Goal: Transaction & Acquisition: Purchase product/service

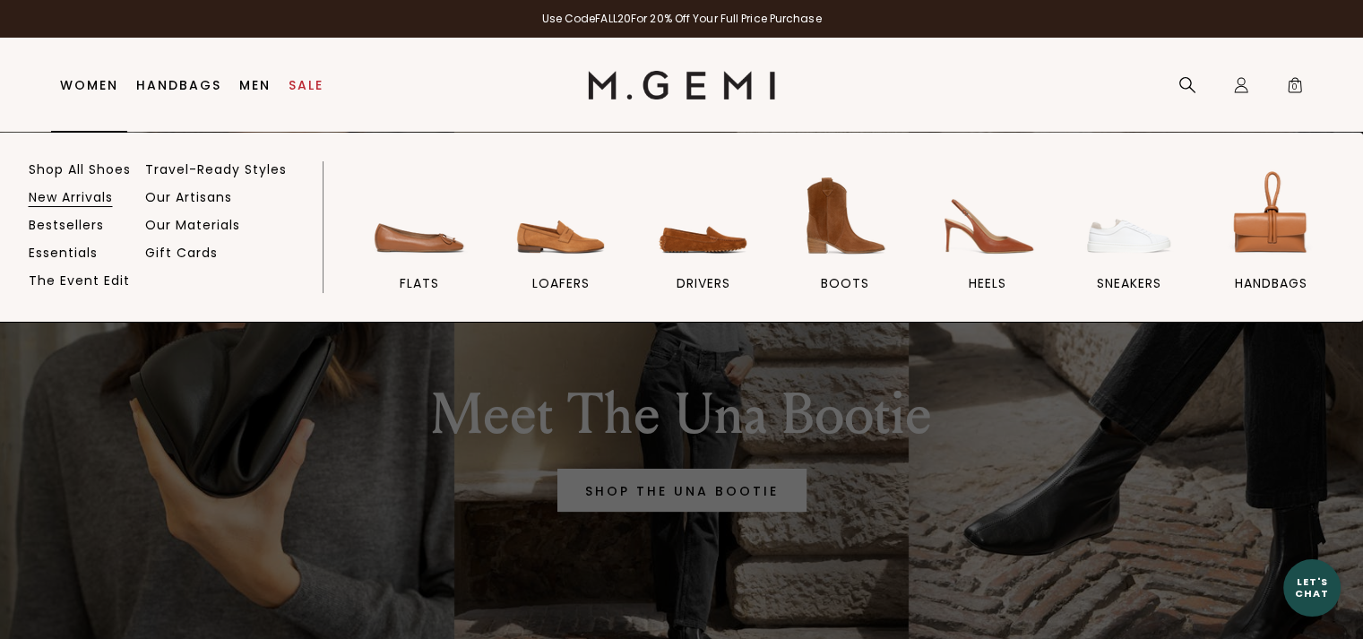
click at [48, 194] on link "New Arrivals" at bounding box center [71, 197] width 84 height 16
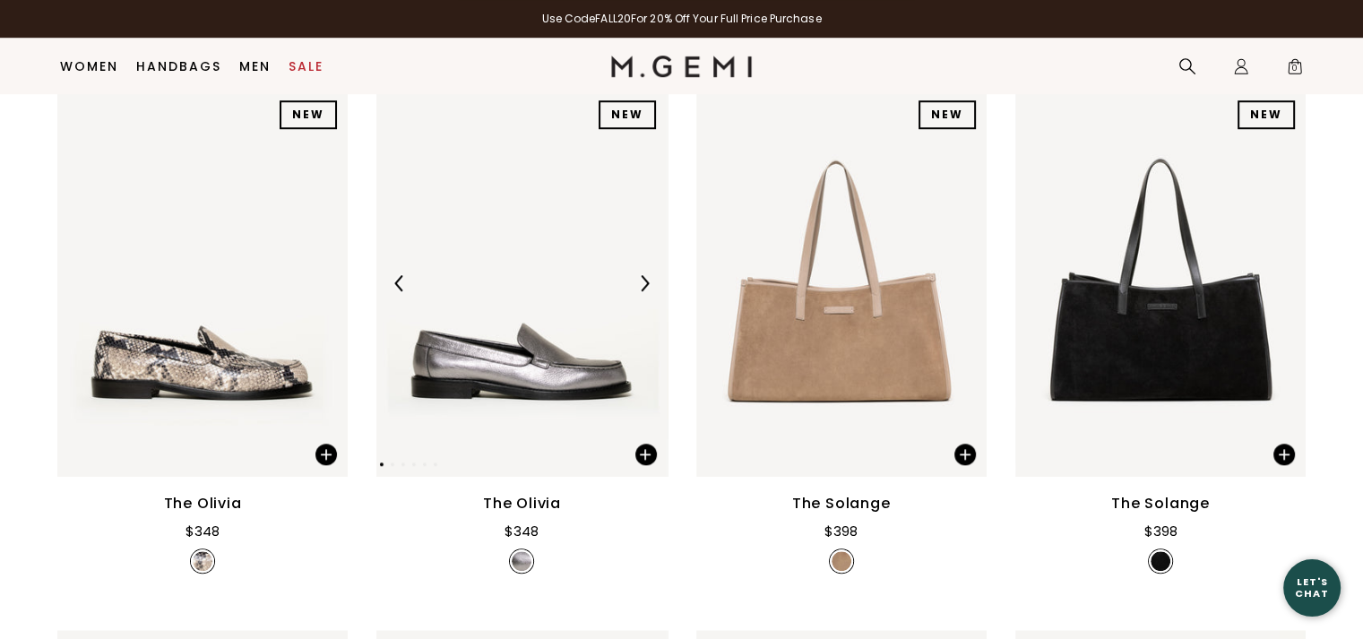
scroll to position [1396, 0]
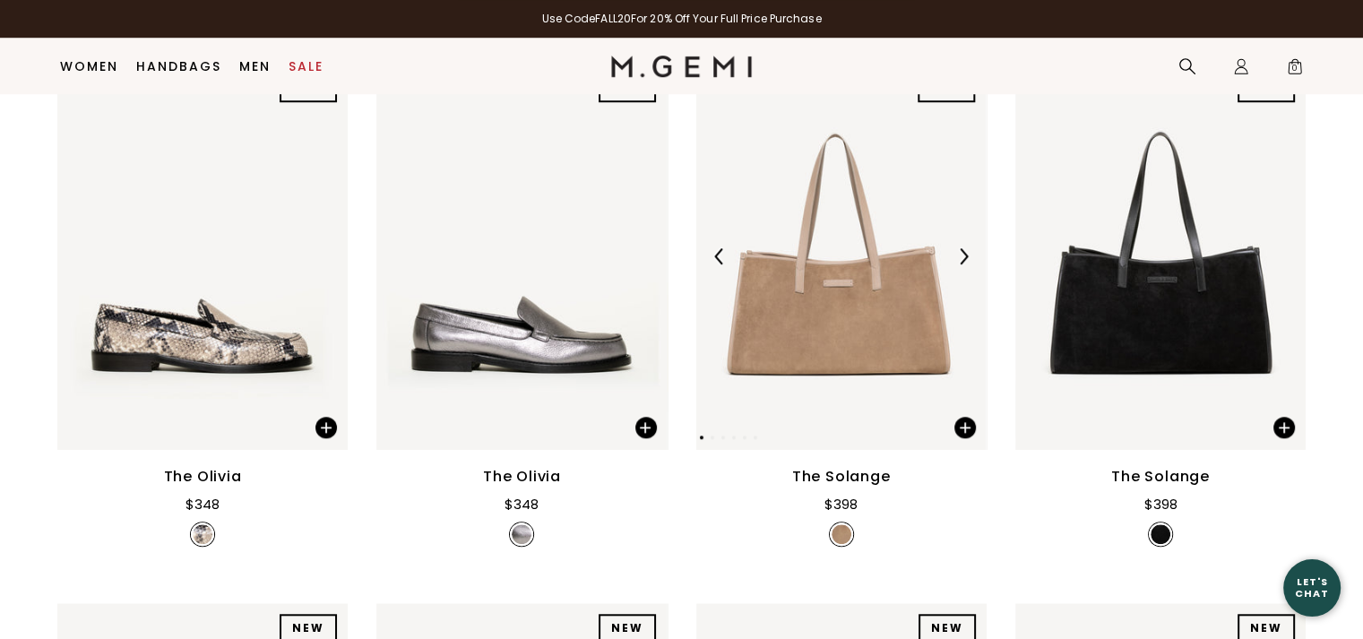
click at [874, 331] on img at bounding box center [840, 256] width 290 height 387
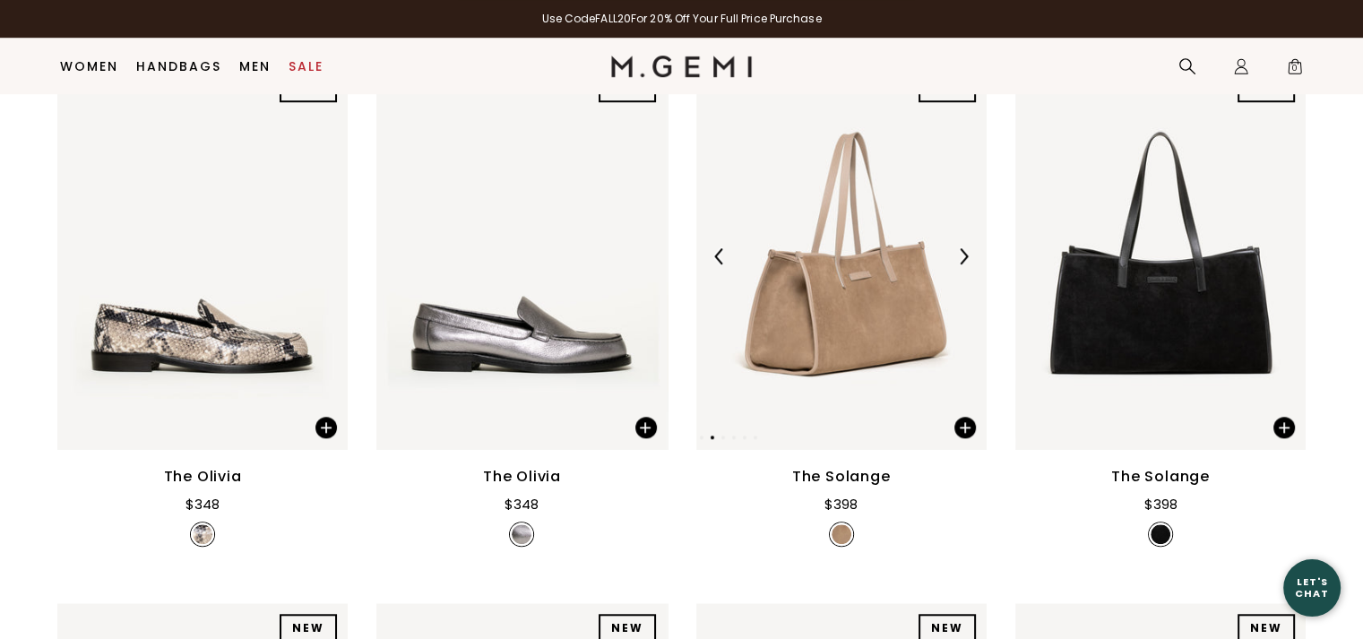
click at [857, 288] on img at bounding box center [841, 256] width 290 height 387
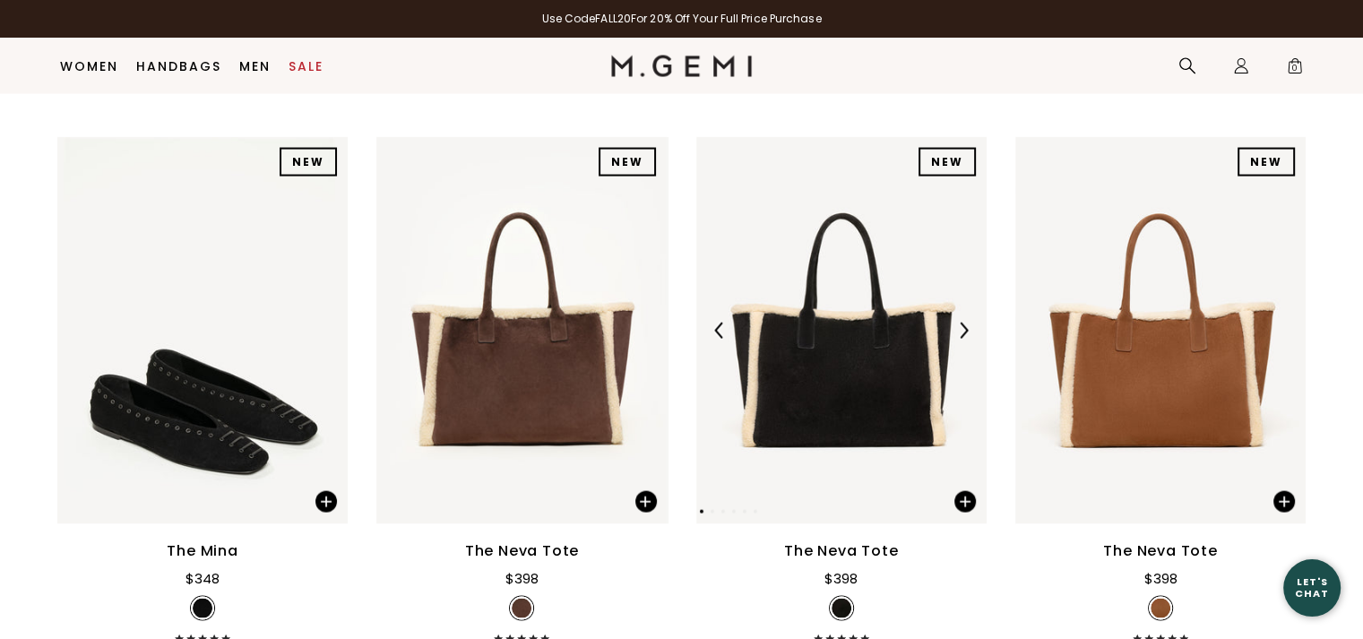
scroll to position [3547, 0]
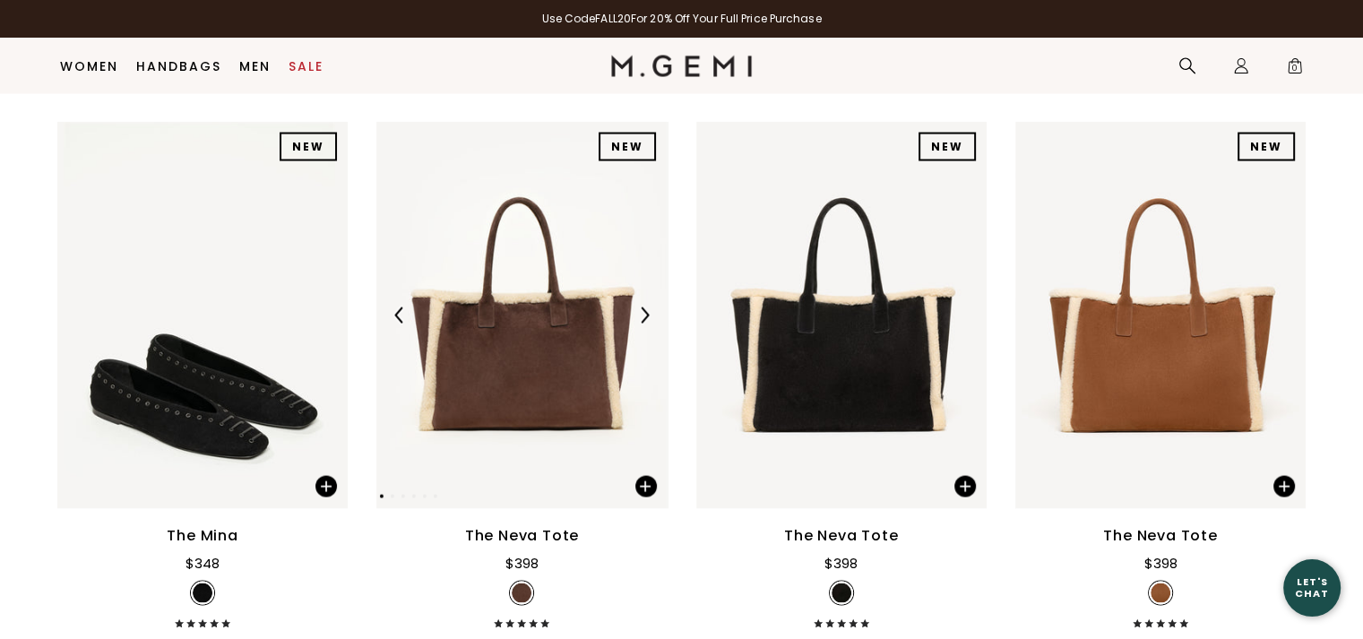
click at [604, 388] on img at bounding box center [521, 315] width 290 height 387
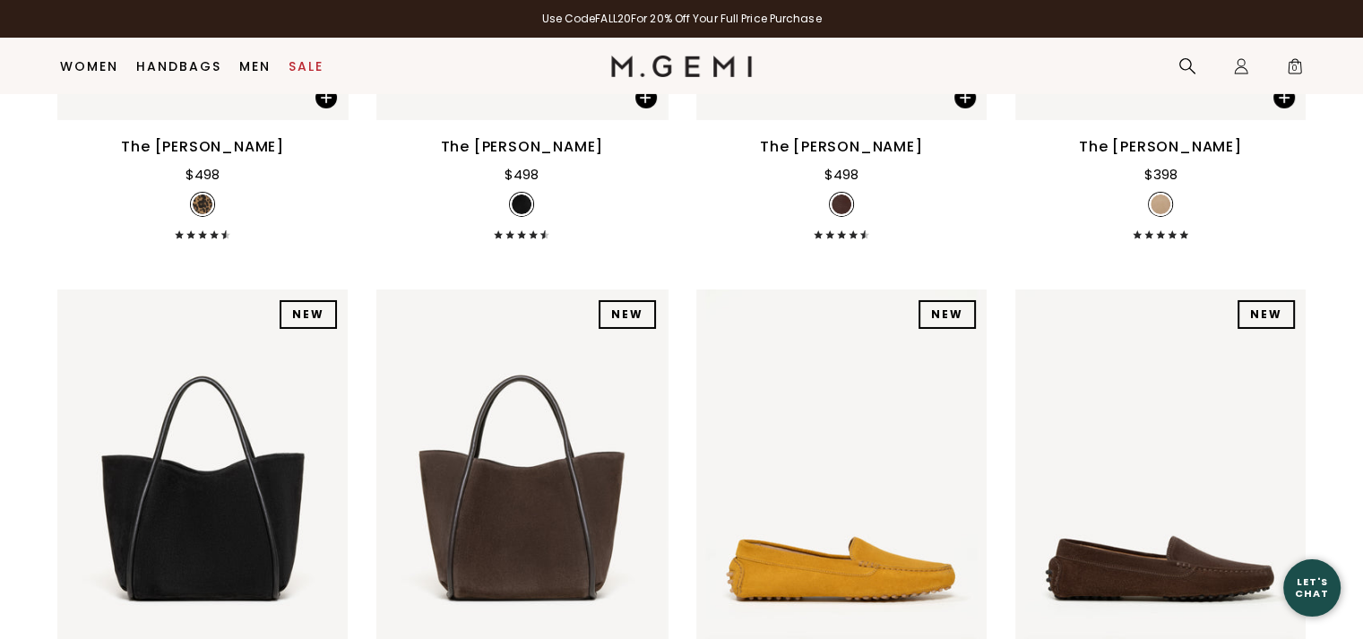
scroll to position [6235, 0]
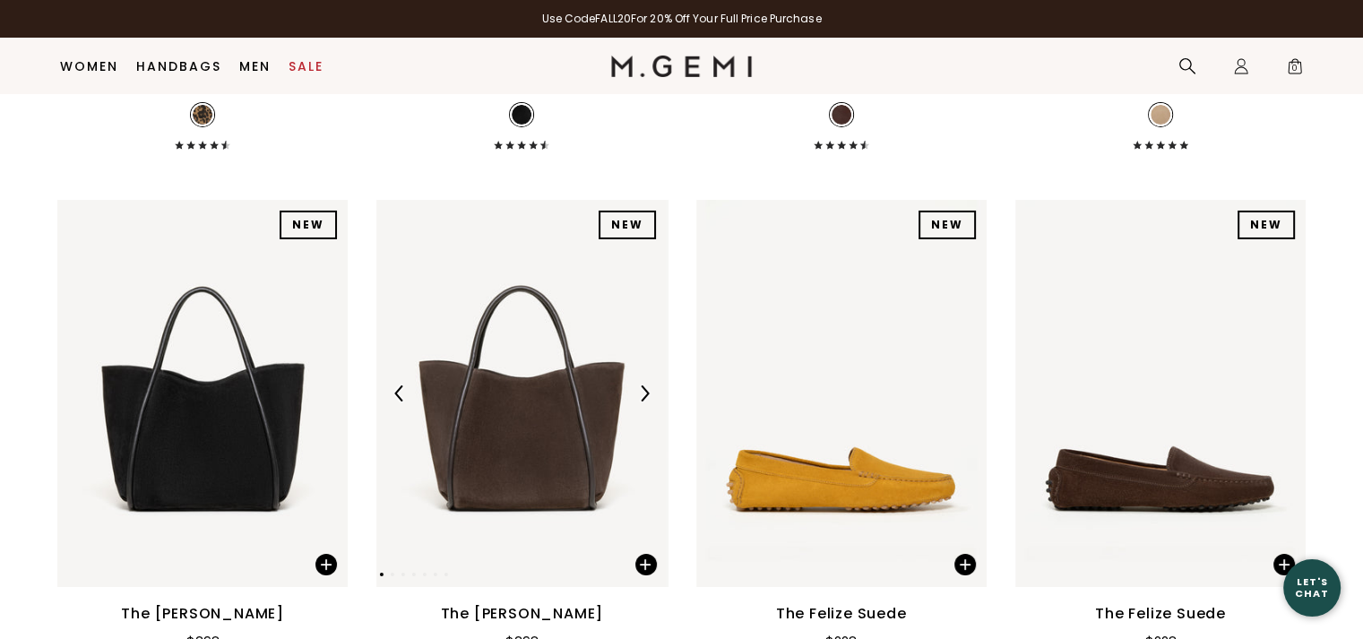
click at [525, 373] on img at bounding box center [521, 393] width 290 height 387
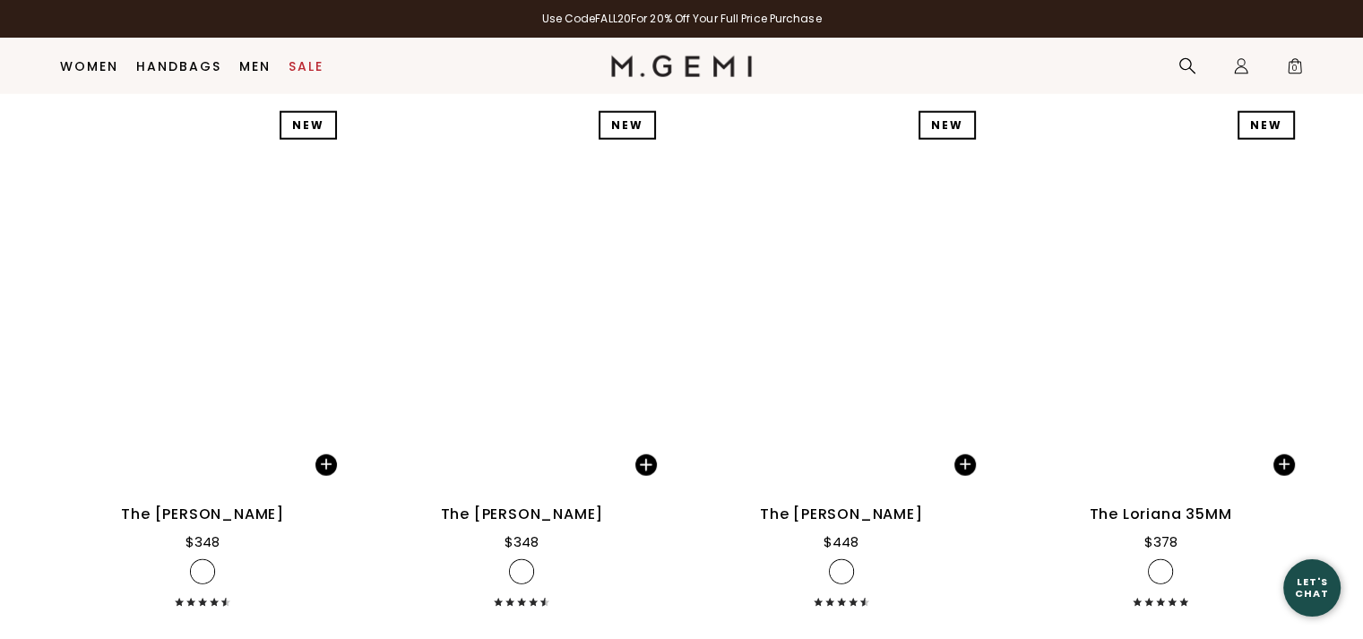
scroll to position [11790, 0]
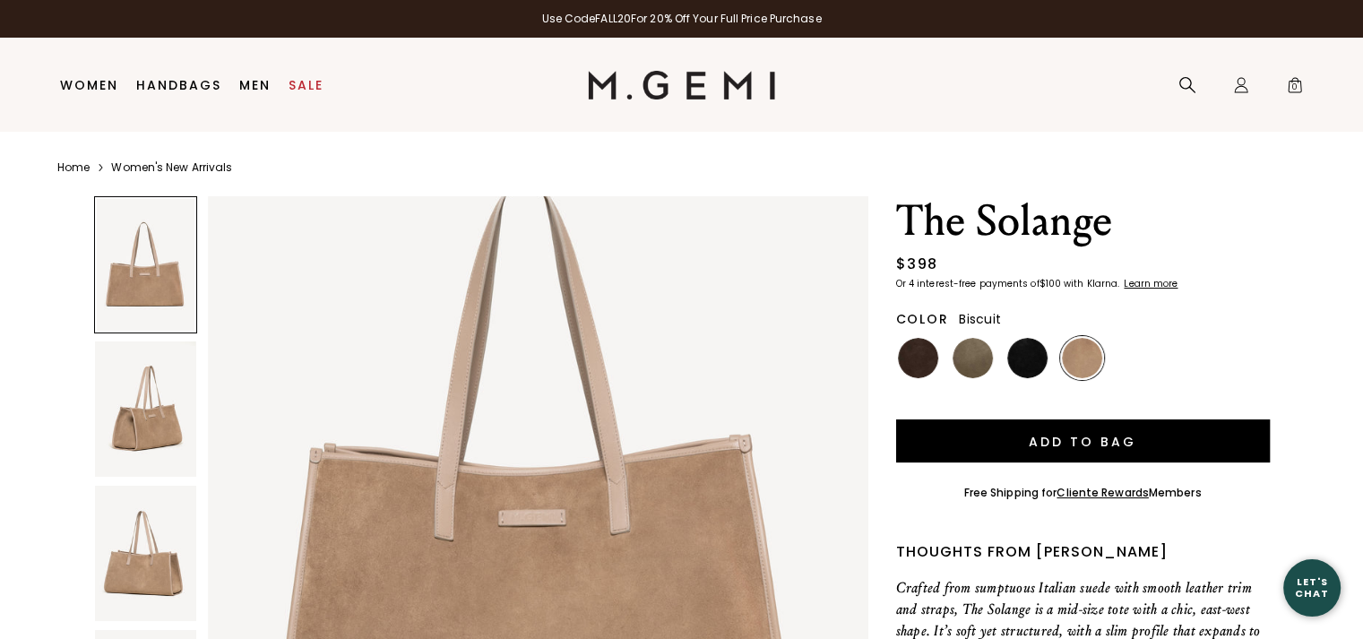
scroll to position [269, 0]
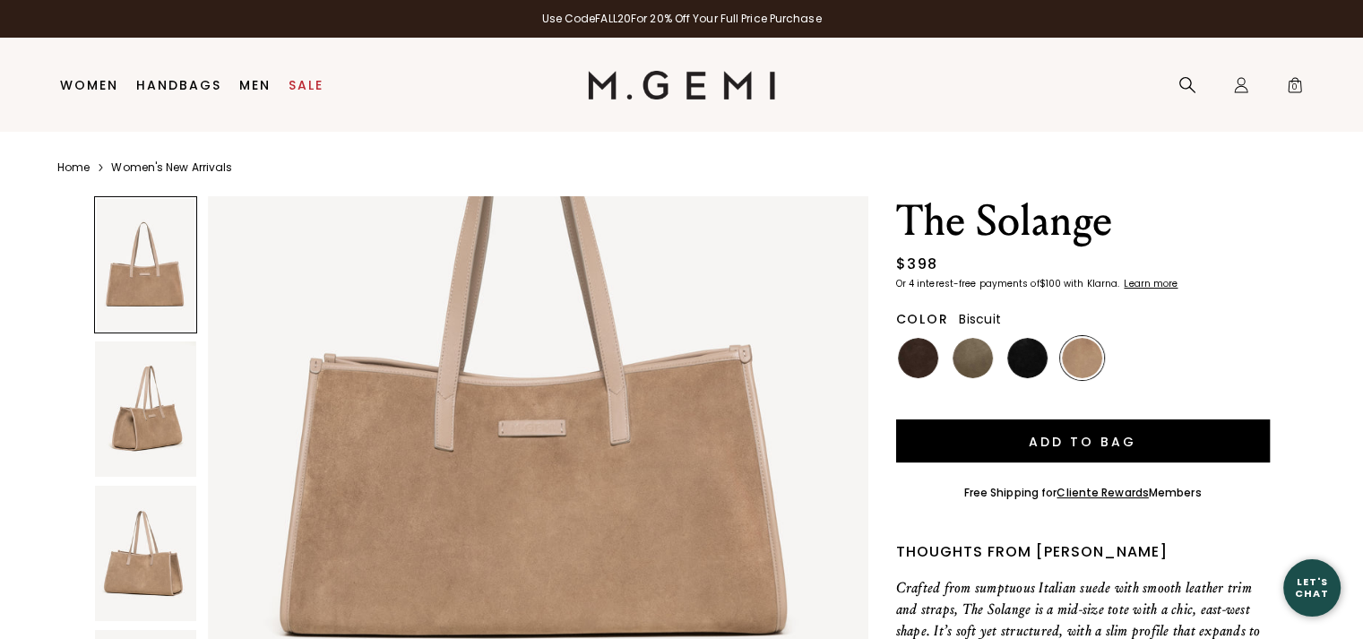
click at [523, 417] on img at bounding box center [538, 367] width 660 height 880
click at [522, 444] on img at bounding box center [538, 367] width 660 height 880
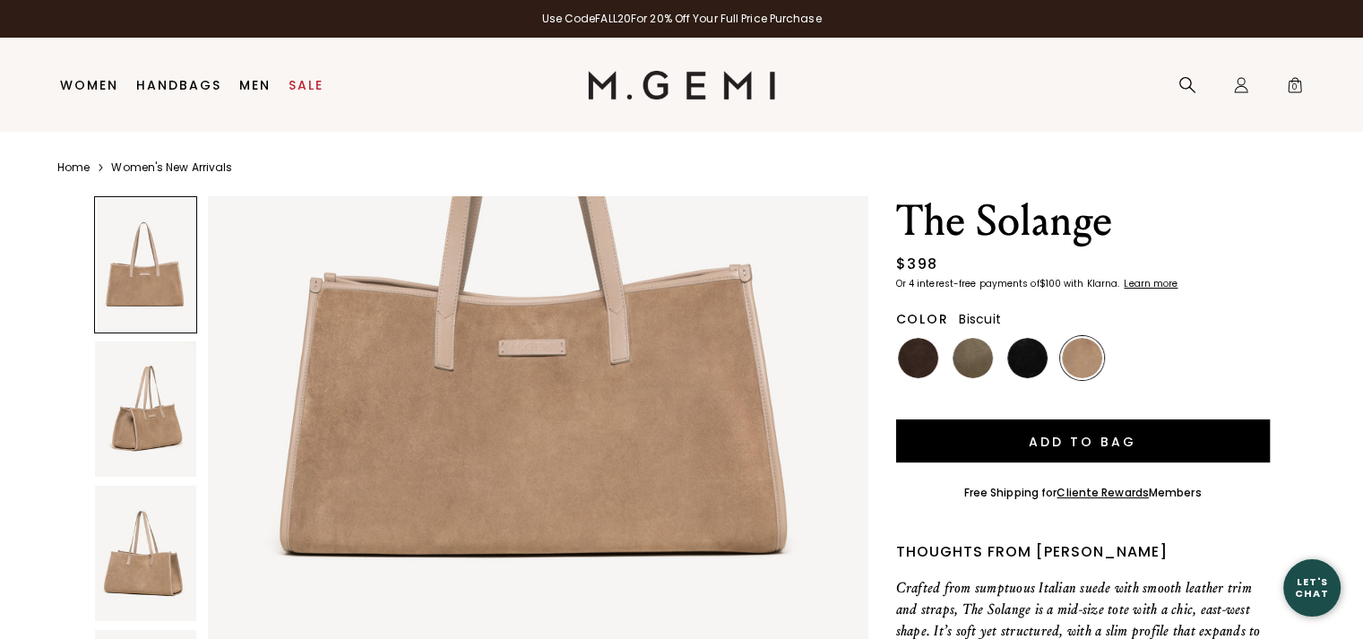
scroll to position [358, 0]
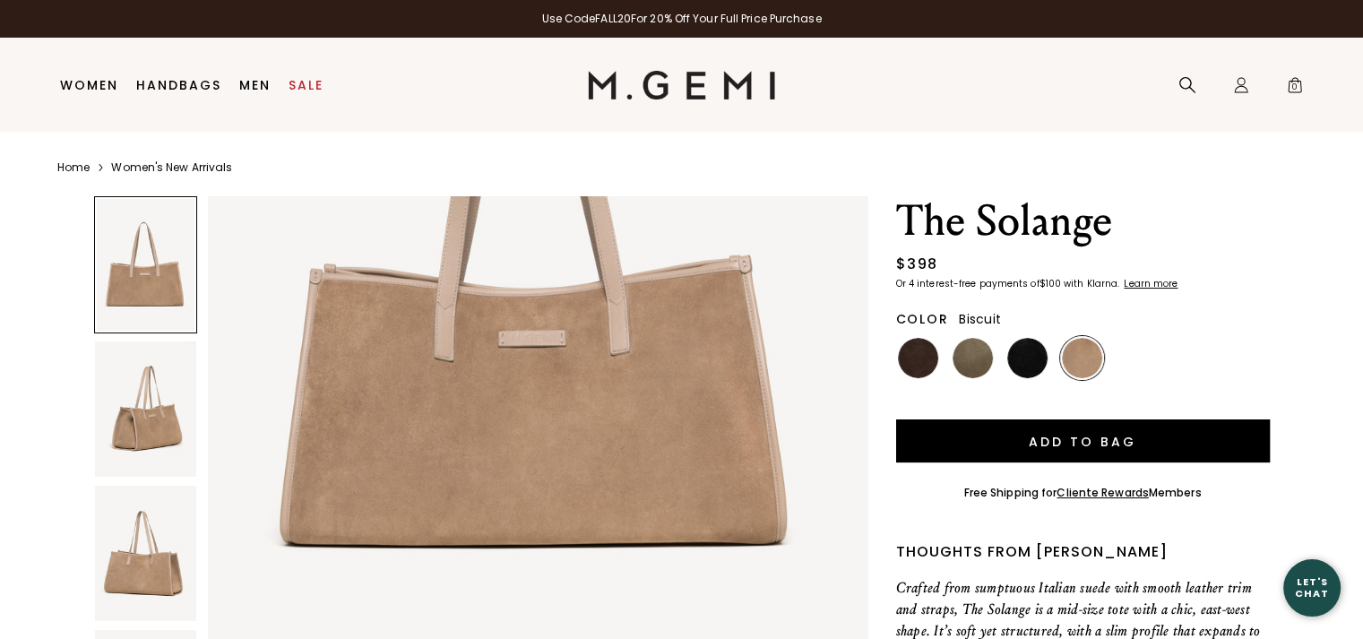
click at [547, 327] on img at bounding box center [538, 278] width 660 height 880
click at [546, 327] on img at bounding box center [538, 278] width 660 height 880
click at [980, 356] on img at bounding box center [973, 358] width 40 height 40
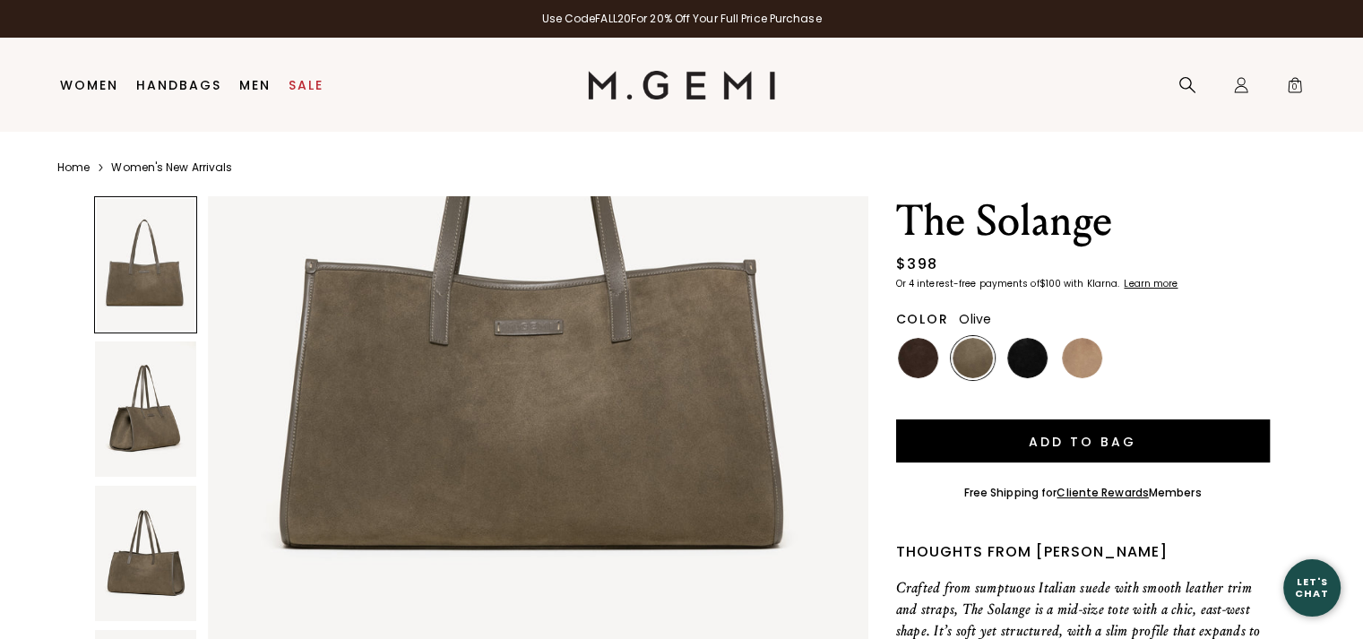
scroll to position [358, 0]
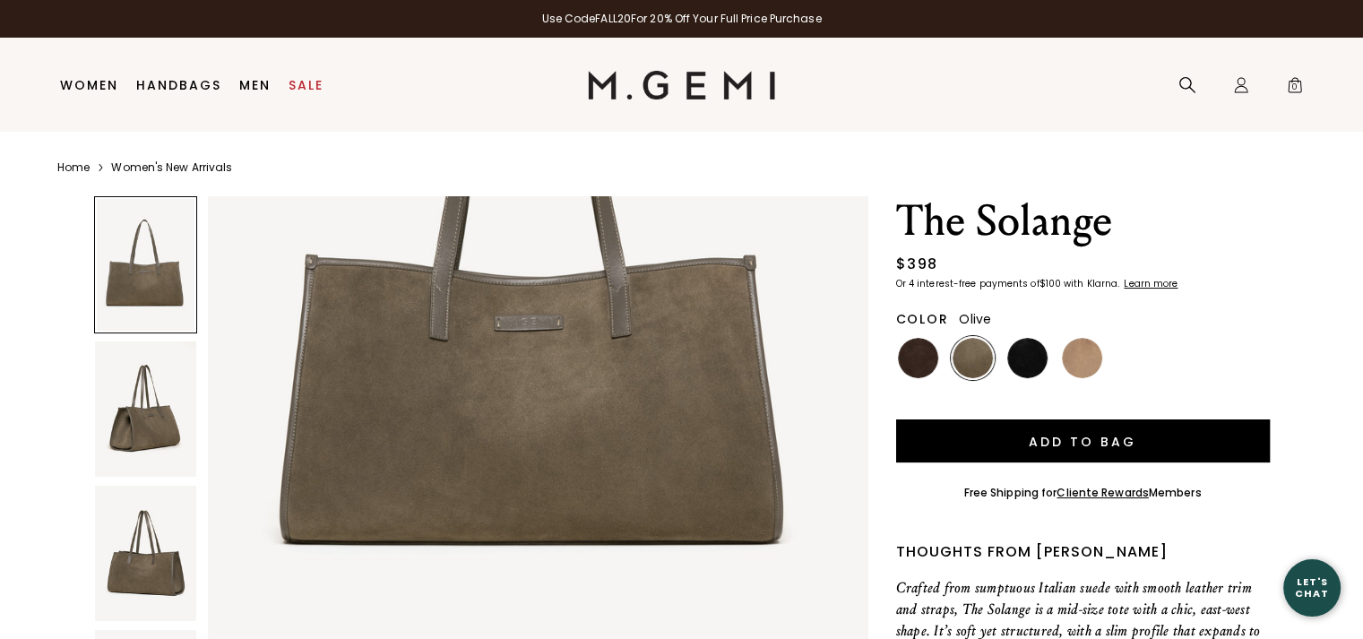
click at [519, 316] on img at bounding box center [538, 278] width 660 height 880
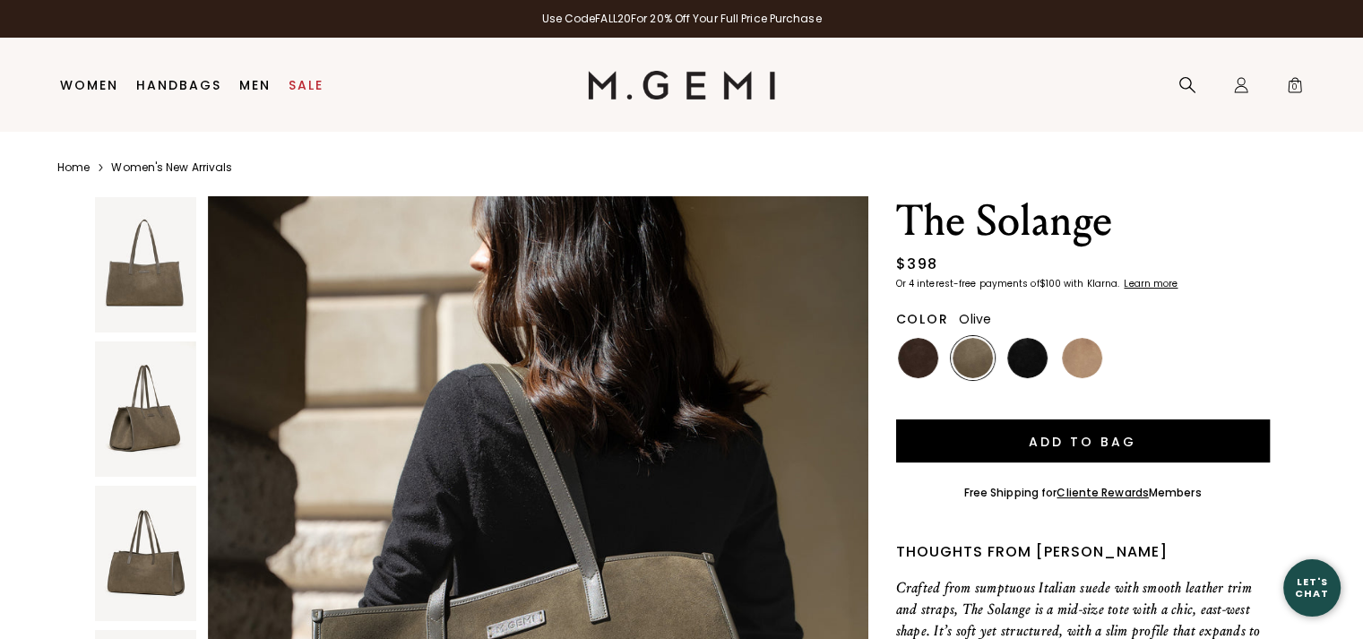
scroll to position [3853, 0]
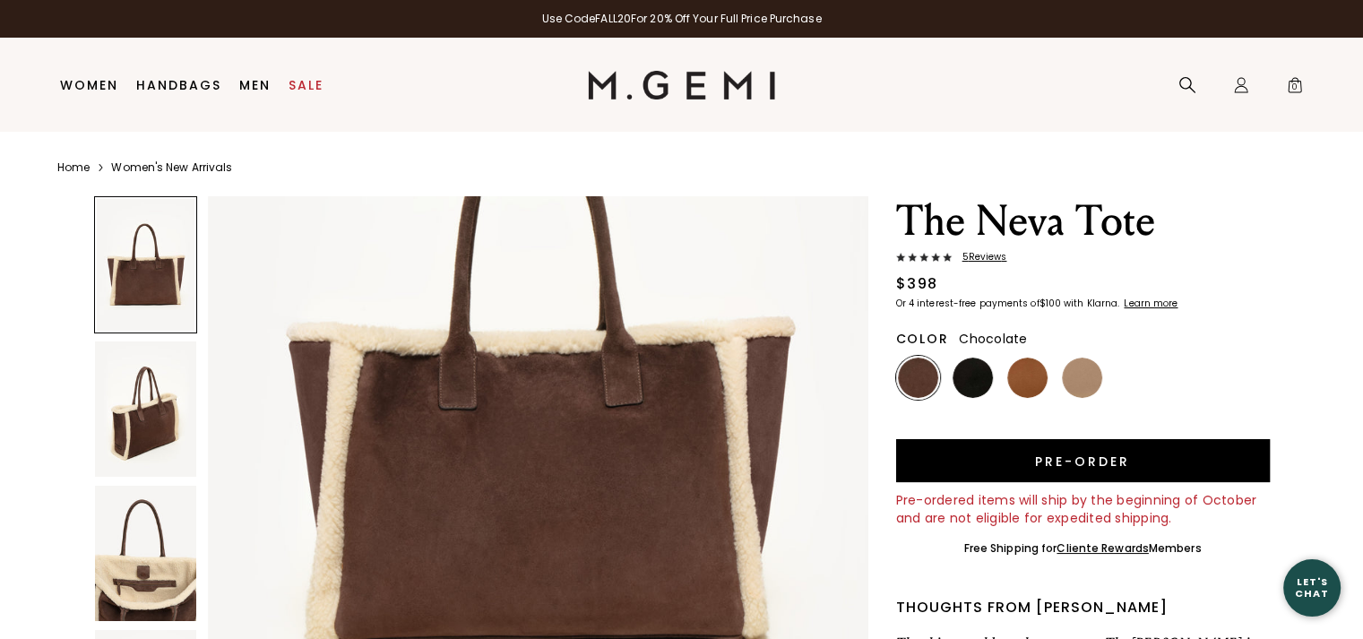
scroll to position [269, 0]
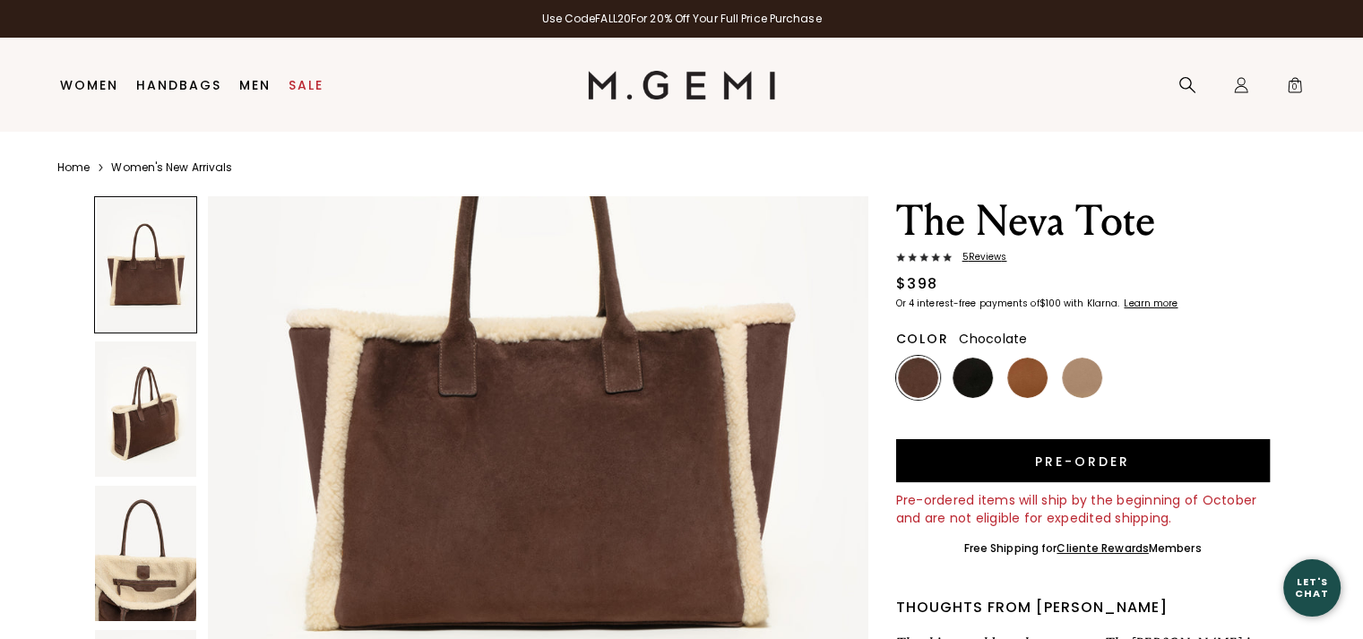
click at [151, 418] on img at bounding box center [145, 408] width 101 height 135
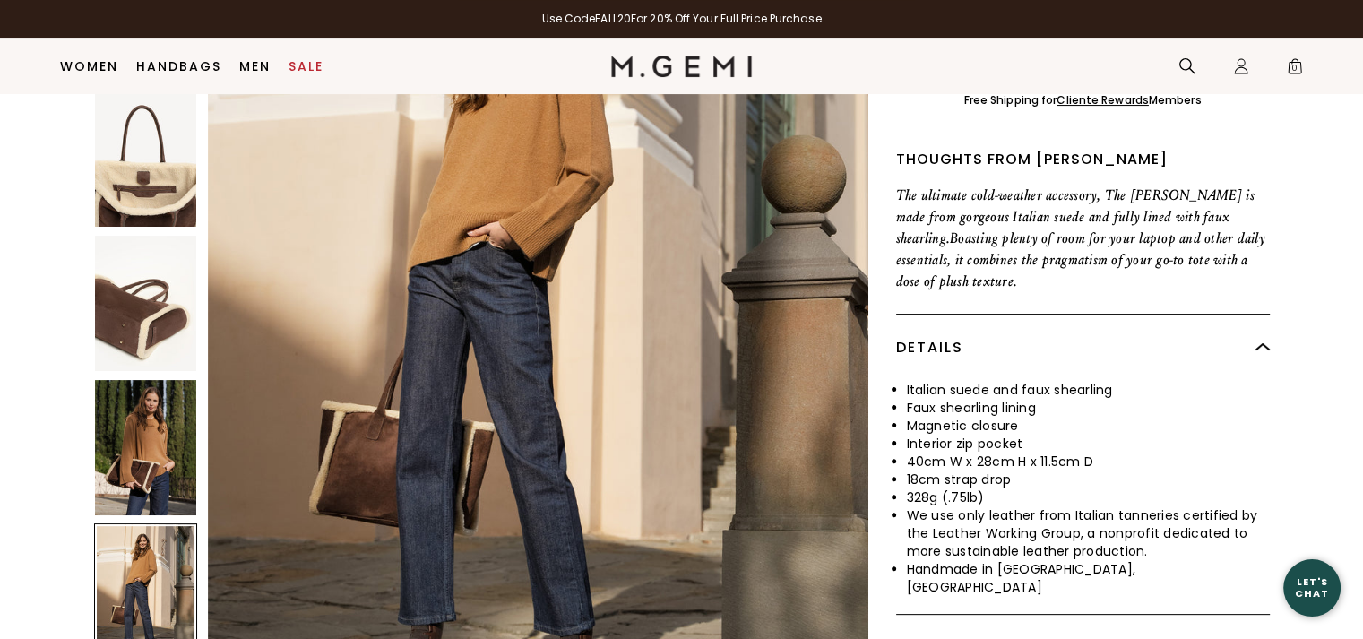
scroll to position [4418, 0]
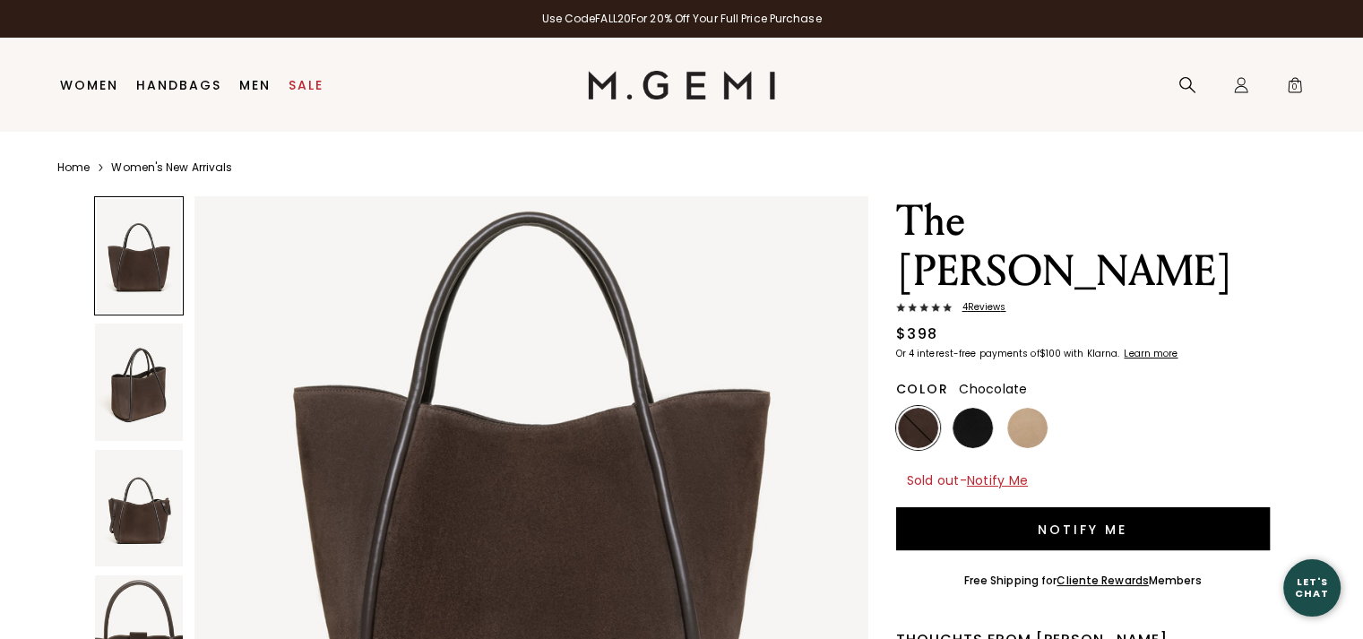
scroll to position [269, 0]
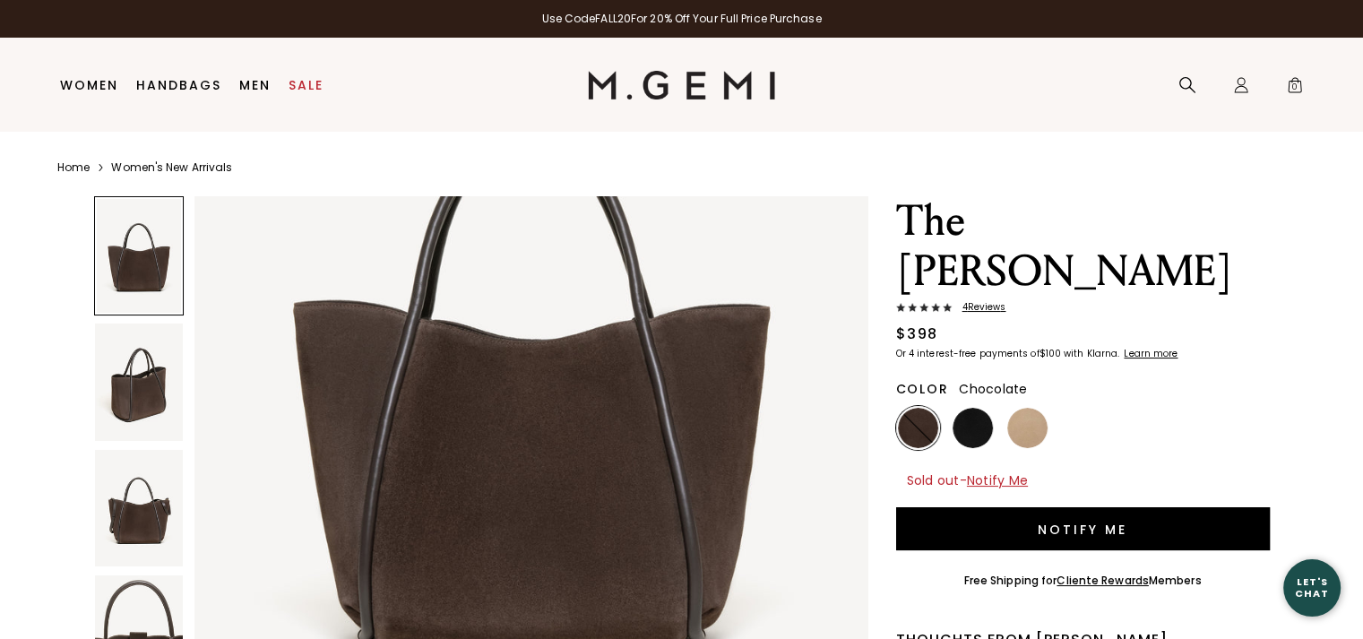
click at [160, 380] on img at bounding box center [139, 381] width 88 height 117
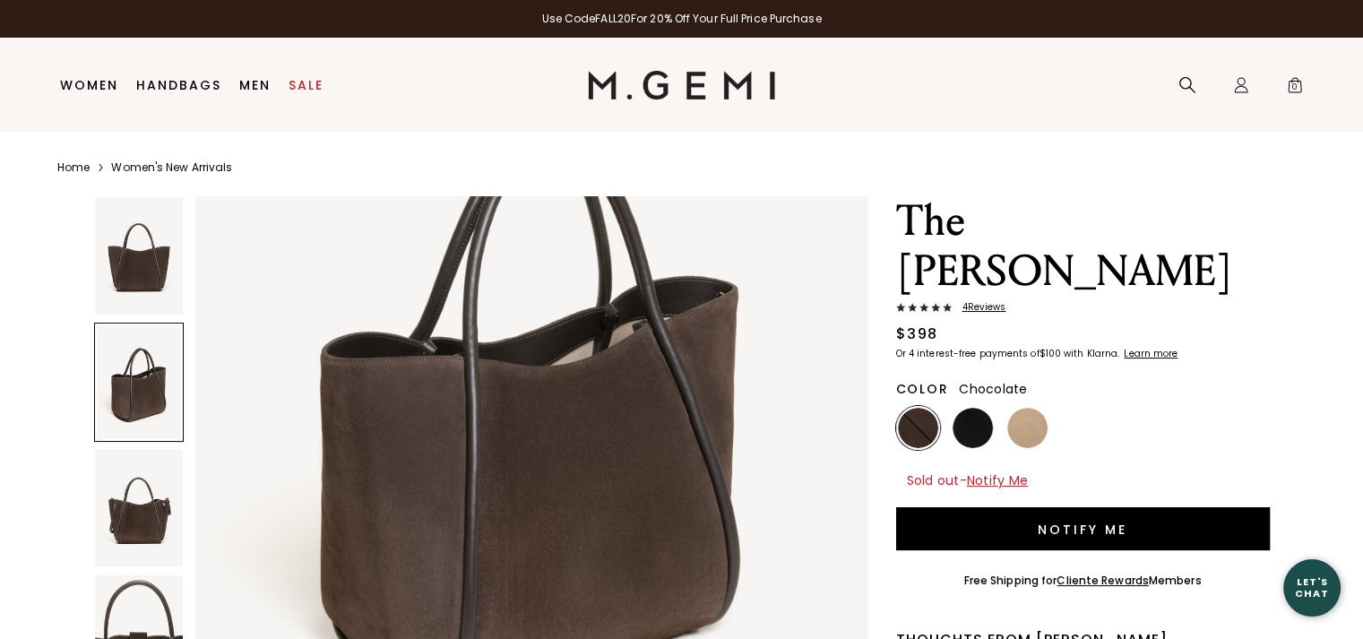
scroll to position [1346, 0]
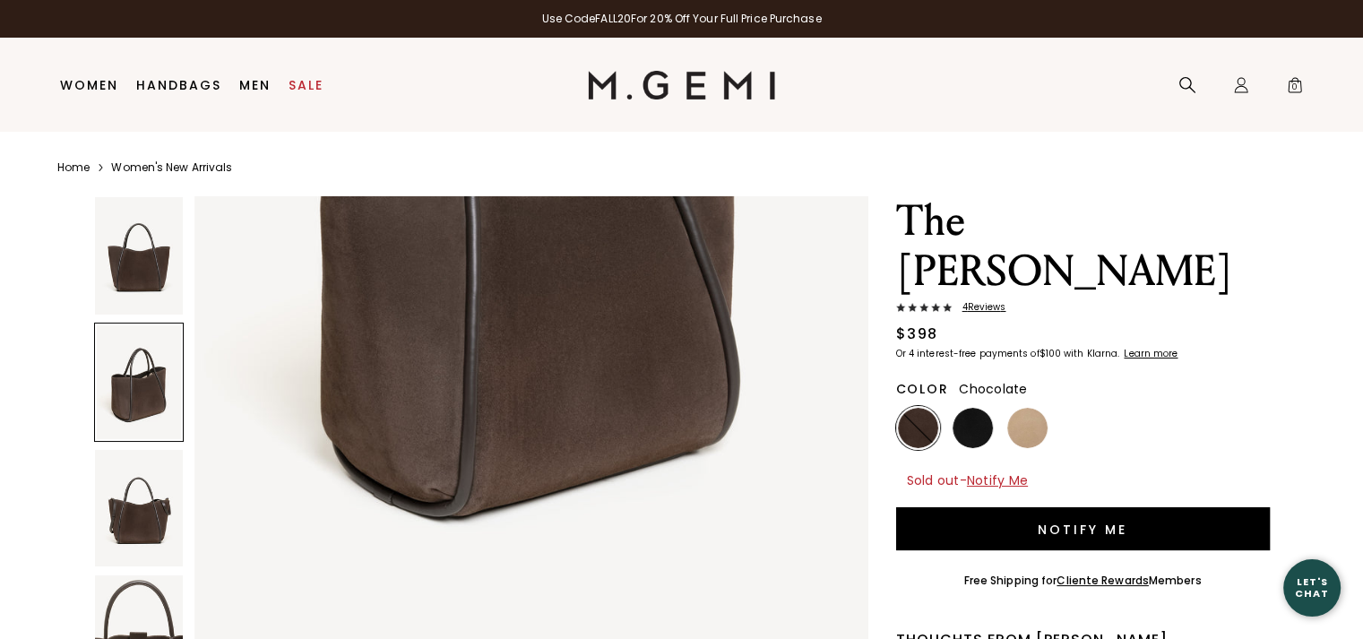
click at [120, 487] on img at bounding box center [139, 508] width 88 height 117
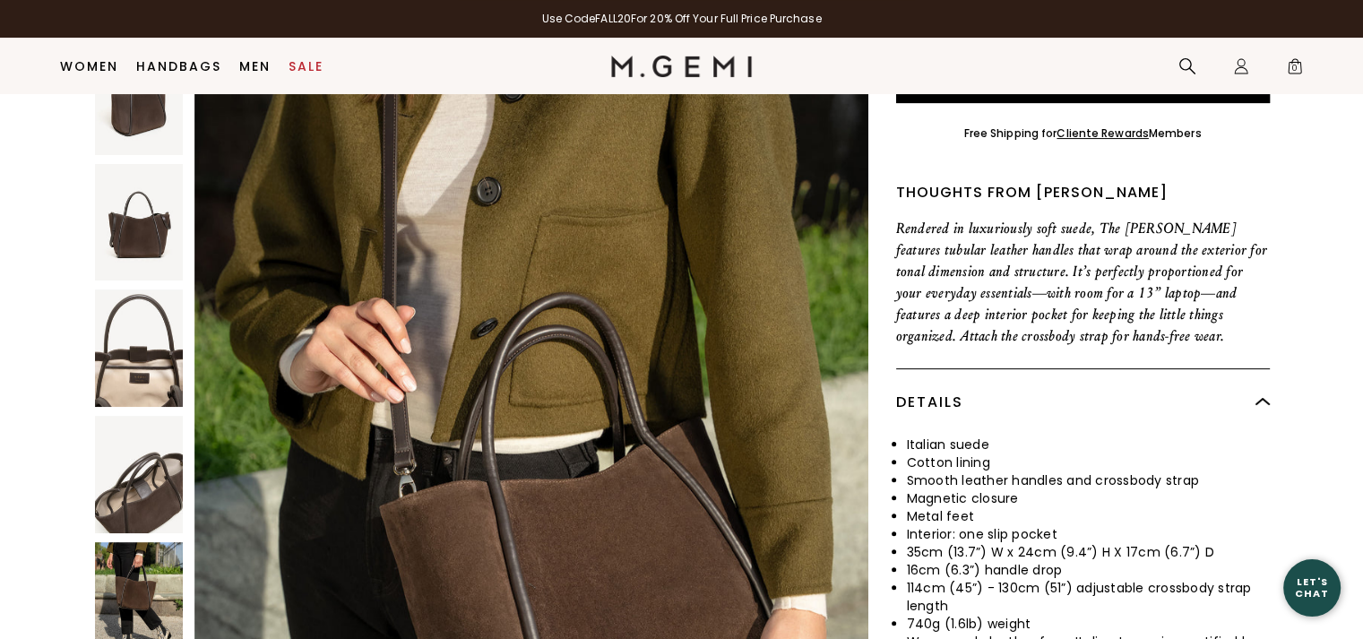
scroll to position [5406, 0]
click at [140, 455] on img at bounding box center [139, 474] width 88 height 117
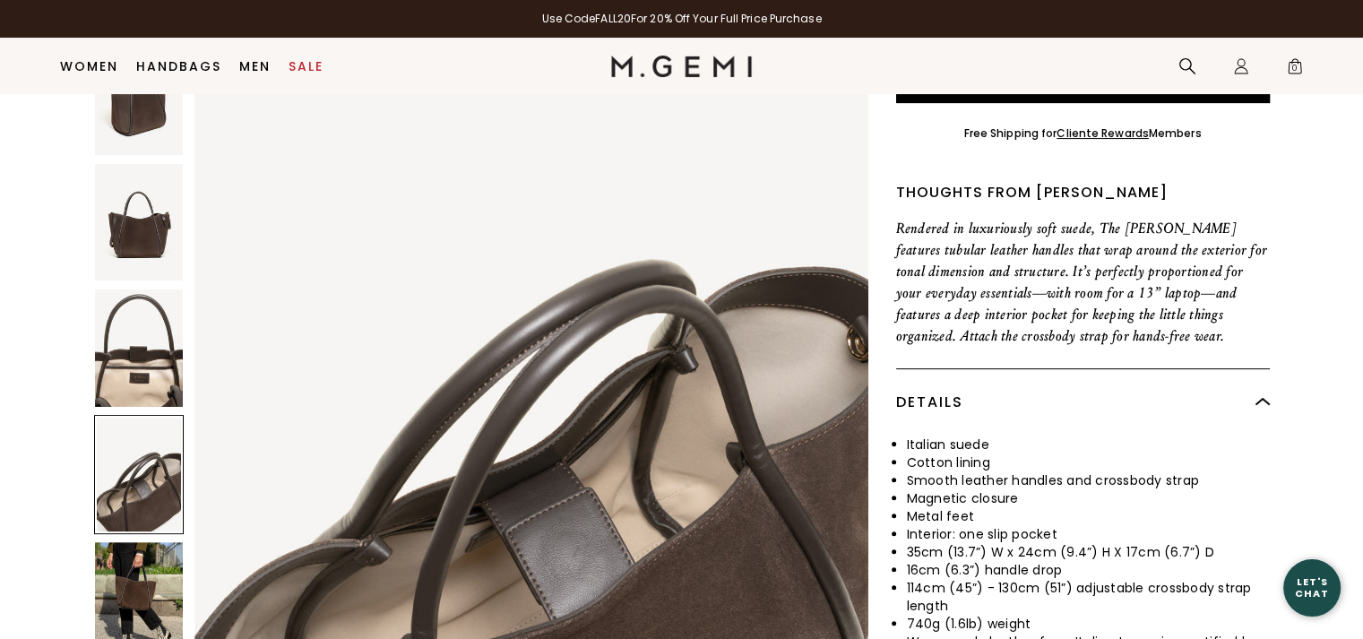
click at [143, 337] on img at bounding box center [139, 347] width 88 height 117
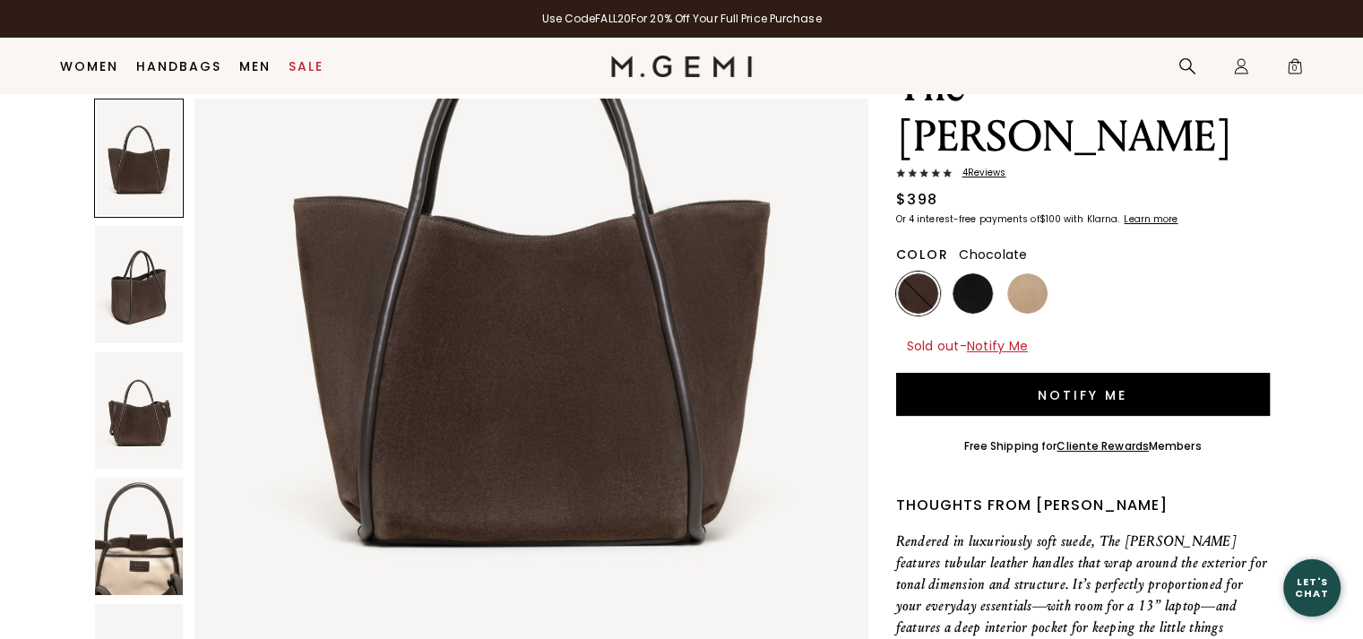
scroll to position [0, 0]
